Goal: Transaction & Acquisition: Purchase product/service

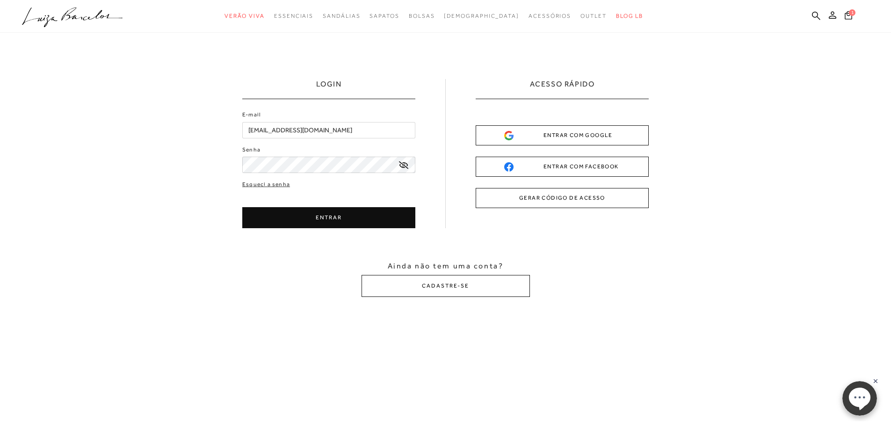
type input "[EMAIL_ADDRESS][DOMAIN_NAME]"
click at [374, 212] on button "ENTRAR" at bounding box center [328, 217] width 173 height 21
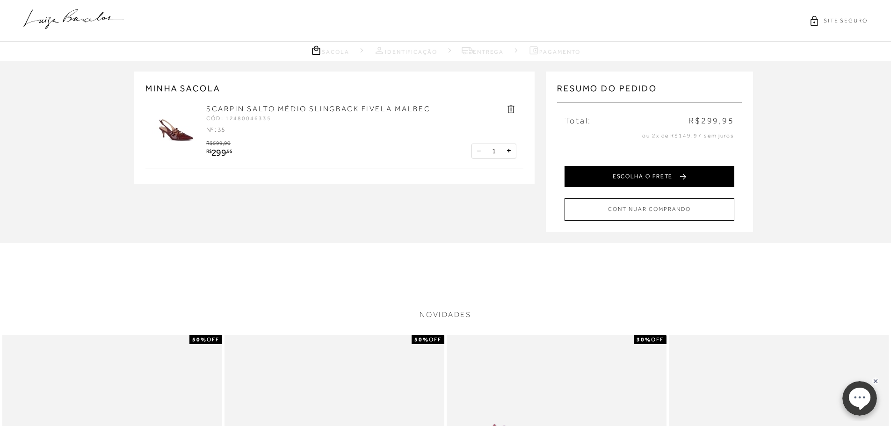
click at [647, 174] on button "ESCOLHA O FRETE" at bounding box center [649, 176] width 170 height 21
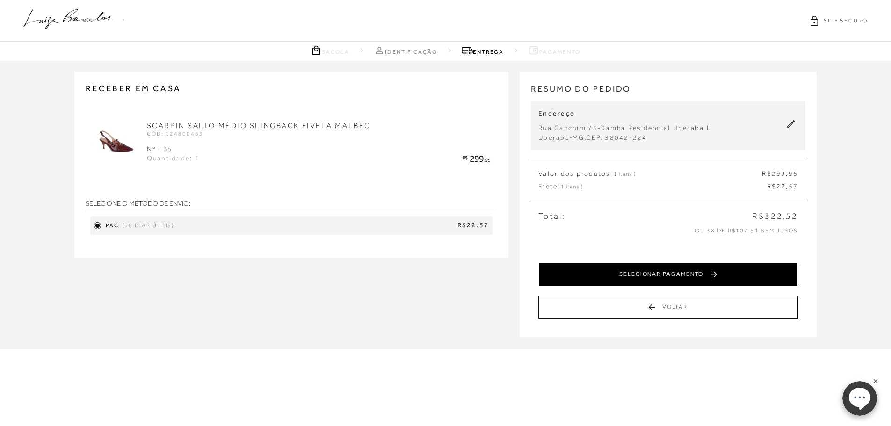
click at [639, 276] on button "SELECIONAR PAGAMENTO" at bounding box center [667, 274] width 259 height 23
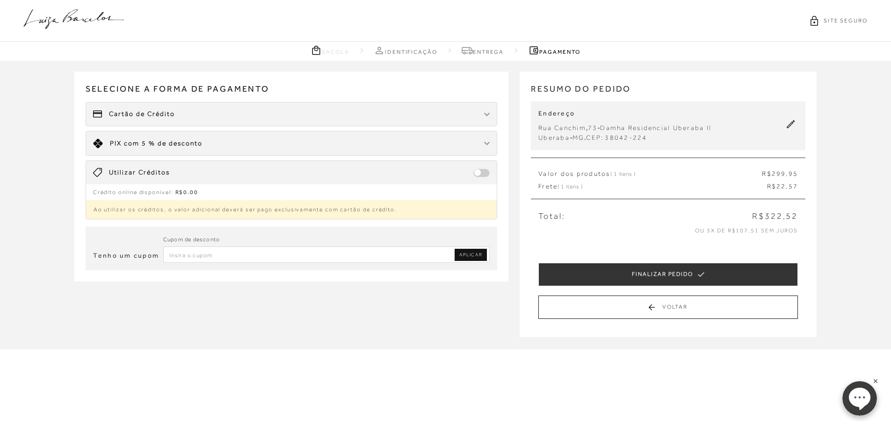
click at [482, 117] on div "Cartão de Crédito" at bounding box center [291, 113] width 411 height 23
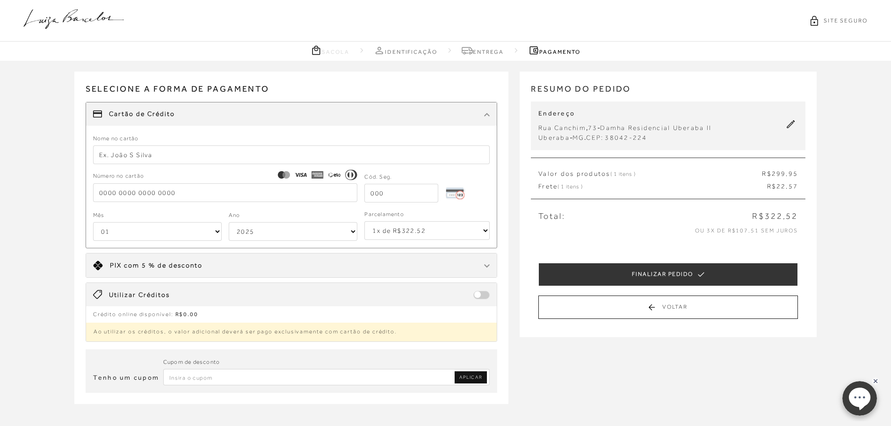
click at [398, 231] on select "1x de R$322.52 2x de R$161.26 sem juros 3x de R$107.51 sem juros 4x de R$80.63 …" at bounding box center [426, 230] width 125 height 19
select select "6"
click at [364, 221] on select "1x de R$322.52 2x de R$161.26 sem juros 3x de R$107.51 sem juros 4x de R$80.63 …" at bounding box center [426, 230] width 125 height 19
click at [129, 158] on input "text" at bounding box center [291, 154] width 397 height 19
type input "LICIA F B [PERSON_NAME]"
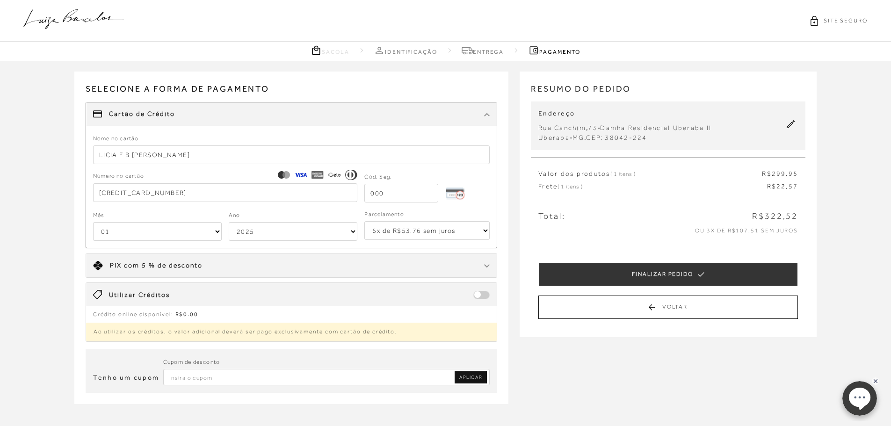
type input "[CREDIT_CARD_NUMBER]"
click at [405, 191] on input "tel" at bounding box center [401, 193] width 74 height 19
type input "508"
click at [175, 234] on select "01 02 03 04 05 06 07 08 09 10 11 12" at bounding box center [157, 231] width 129 height 19
select select "08"
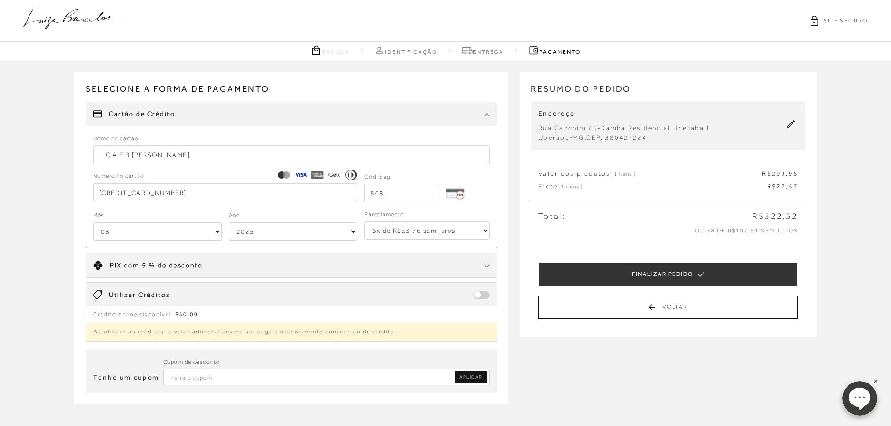
click at [93, 222] on select "01 02 03 04 05 06 07 08 09 10 11 12" at bounding box center [157, 231] width 129 height 19
click at [269, 232] on select "2025 2026 2027 2028 2029 2030 2031 2032 2033 2034 2035 2036 2037 2038 2039 2040…" at bounding box center [293, 231] width 129 height 19
select select "2028"
click at [229, 222] on select "2025 2026 2027 2028 2029 2030 2031 2032 2033 2034 2035 2036 2037 2038 2039 2040…" at bounding box center [293, 231] width 129 height 19
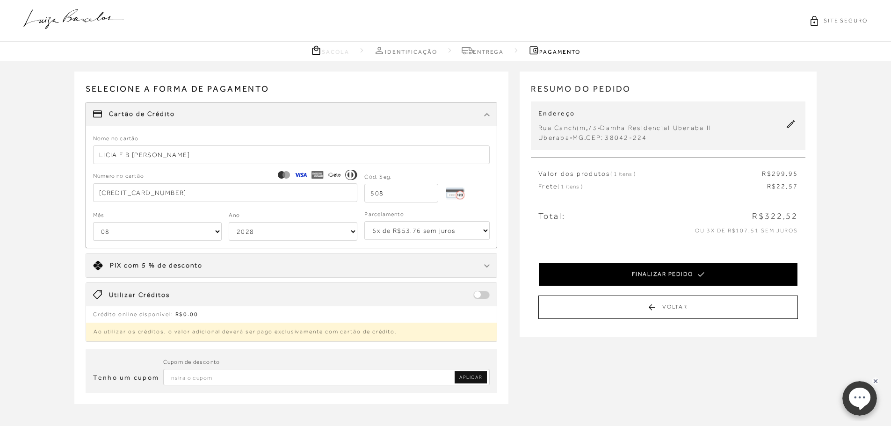
click at [670, 272] on button "FINALIZAR PEDIDO" at bounding box center [667, 274] width 259 height 23
select select "08"
select select "2028"
select select "6"
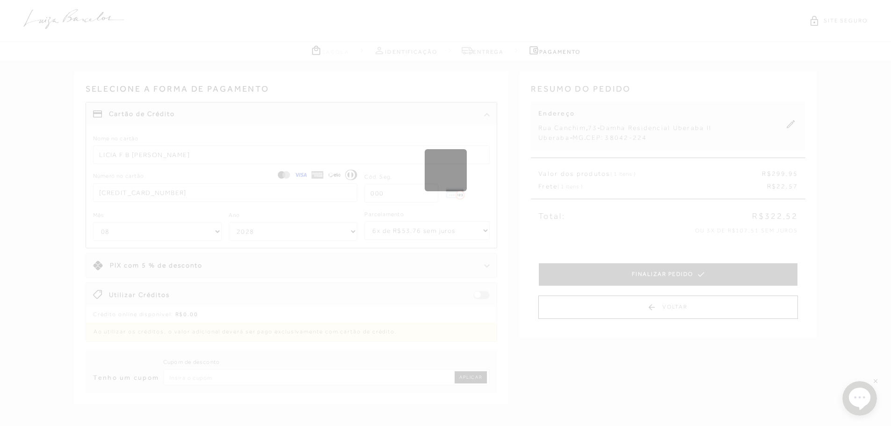
select select "1"
